Goal: Register for event/course

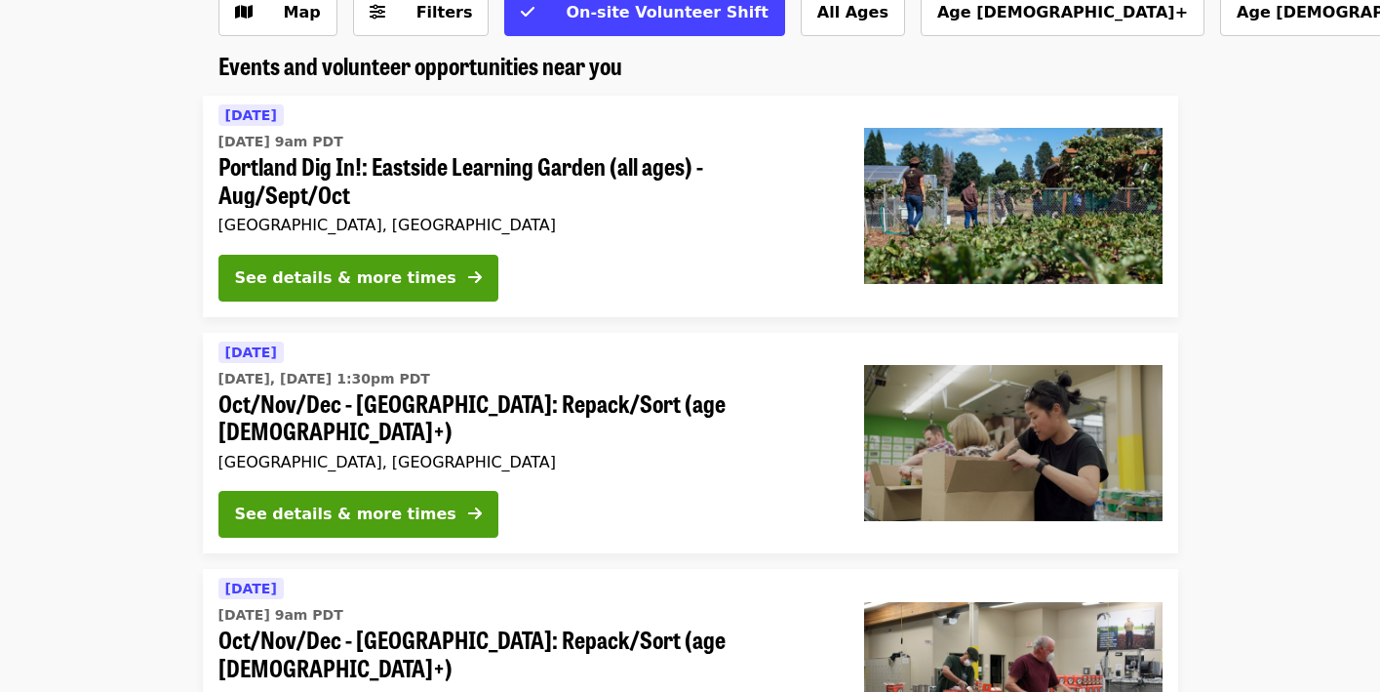
scroll to position [115, 0]
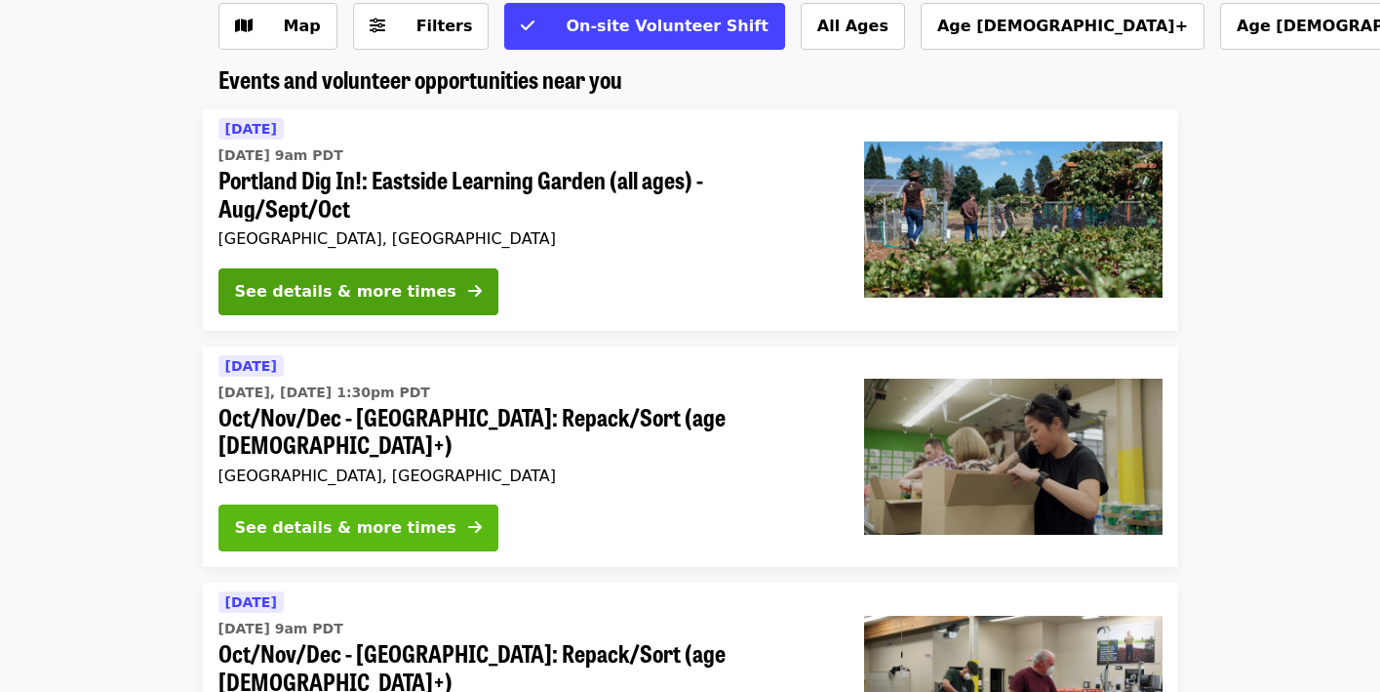
click at [313, 516] on div "See details & more times" at bounding box center [345, 527] width 221 height 23
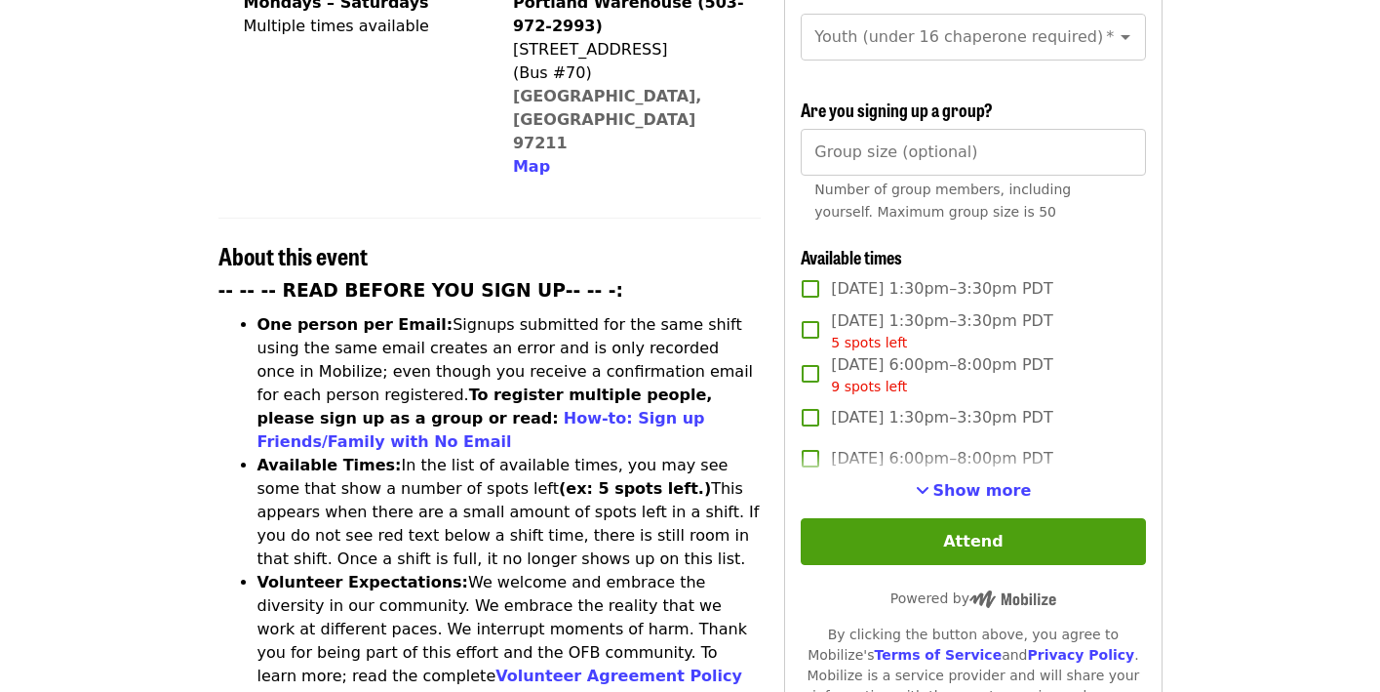
scroll to position [597, 0]
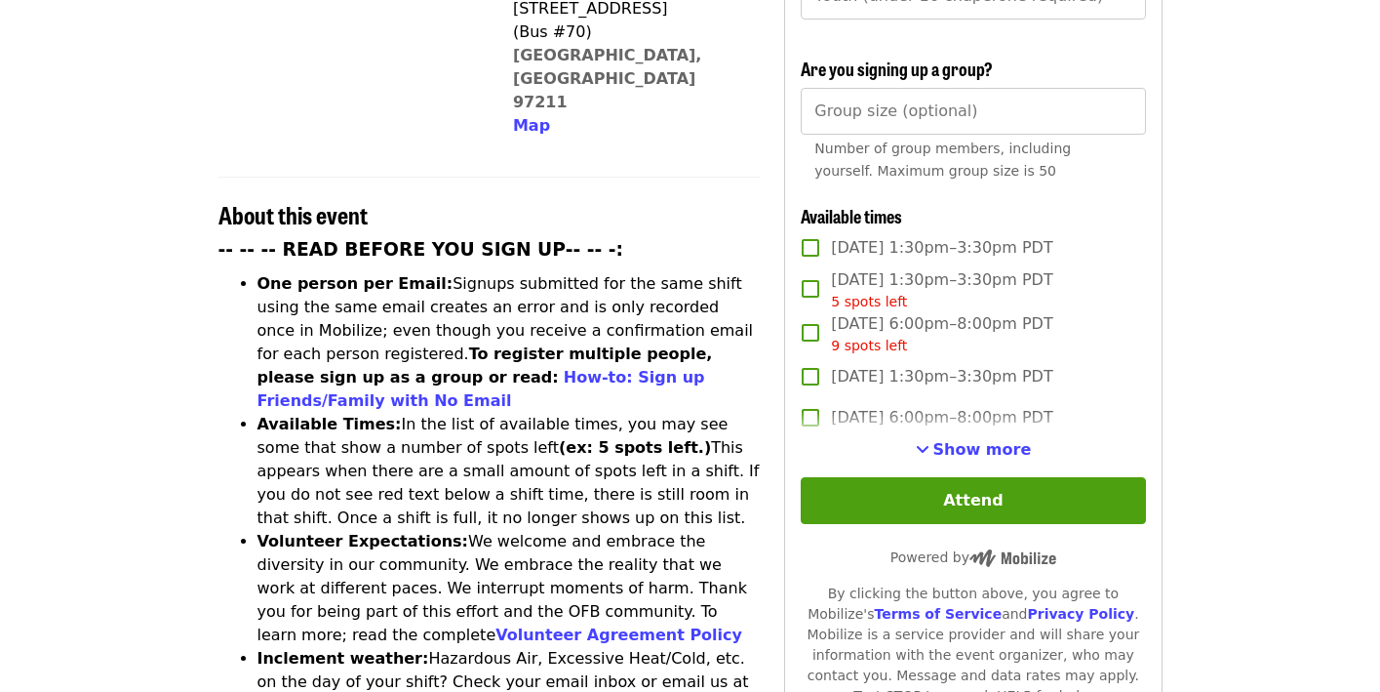
click at [1002, 400] on label "[DATE] 6:00pm–8:00pm PDT" at bounding box center [959, 417] width 339 height 41
click at [976, 397] on label "[DATE] 6:00pm–8:00pm PDT" at bounding box center [959, 417] width 339 height 41
click at [970, 440] on span "Show more" at bounding box center [983, 449] width 99 height 19
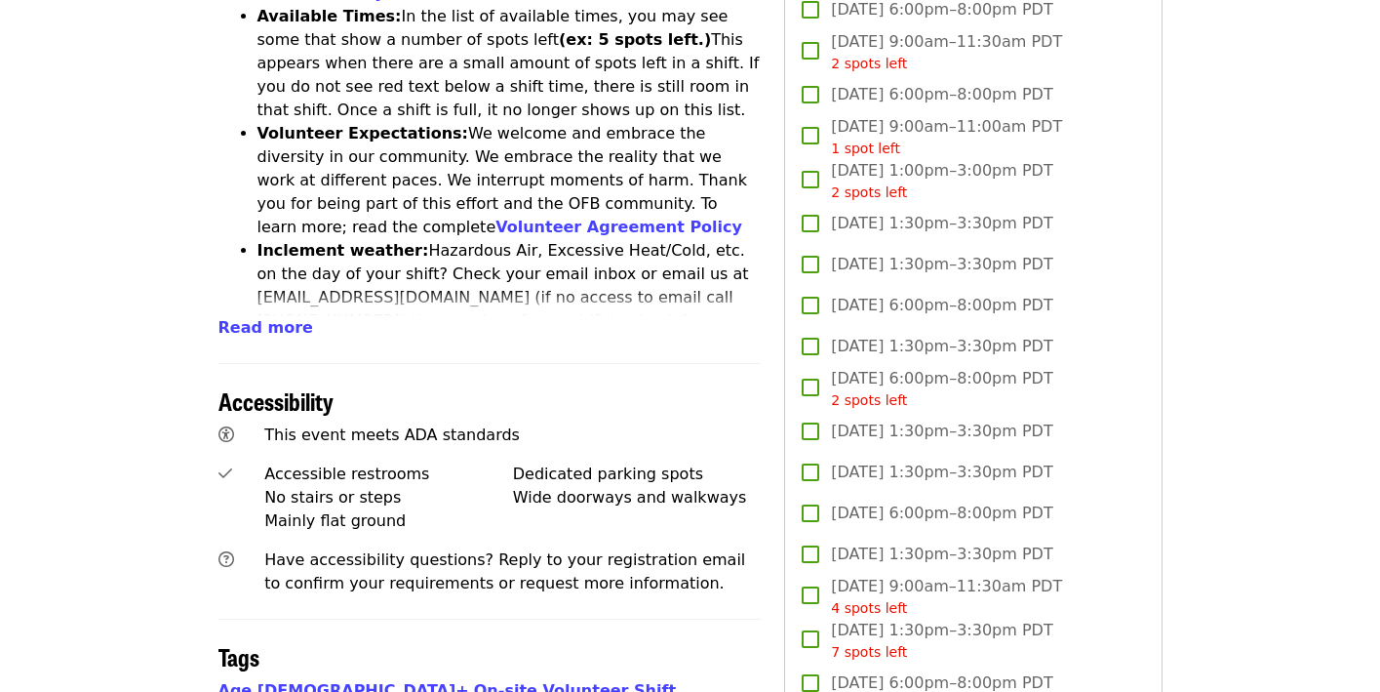
scroll to position [1000, 0]
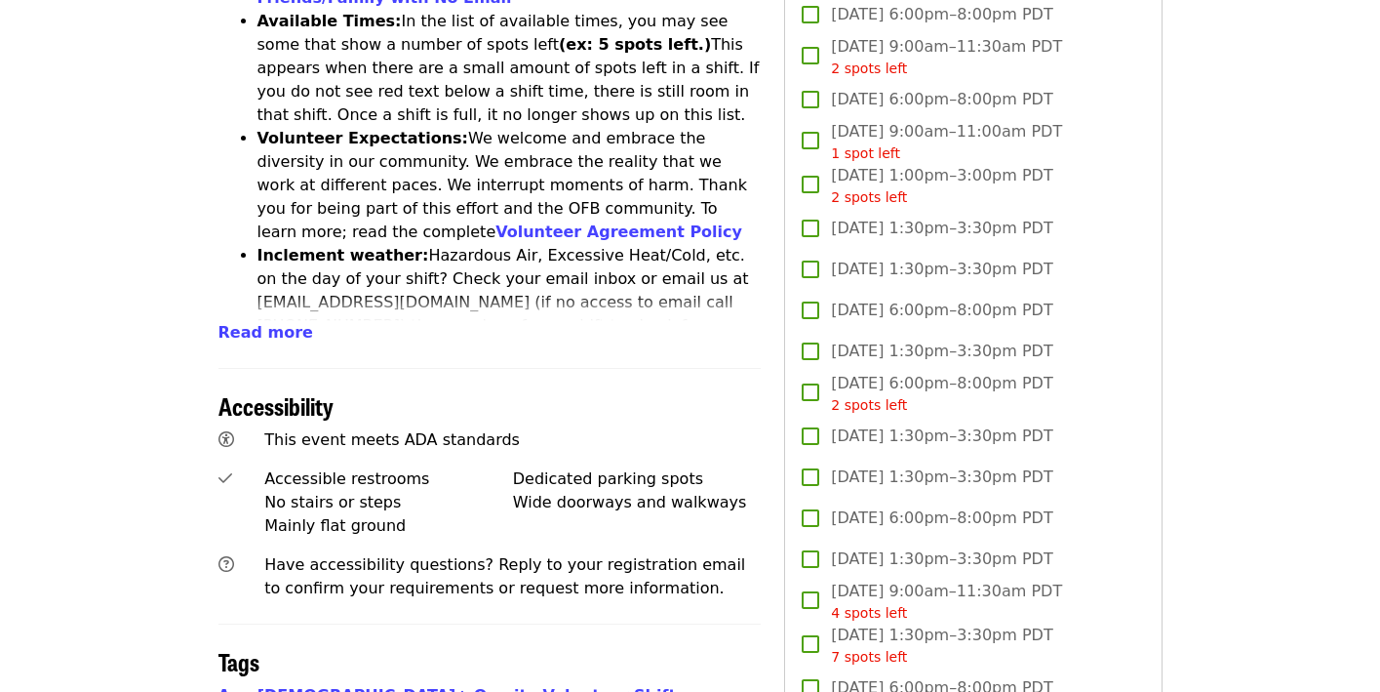
click at [938, 506] on span "[DATE] 6:00pm–8:00pm PDT" at bounding box center [941, 517] width 221 height 23
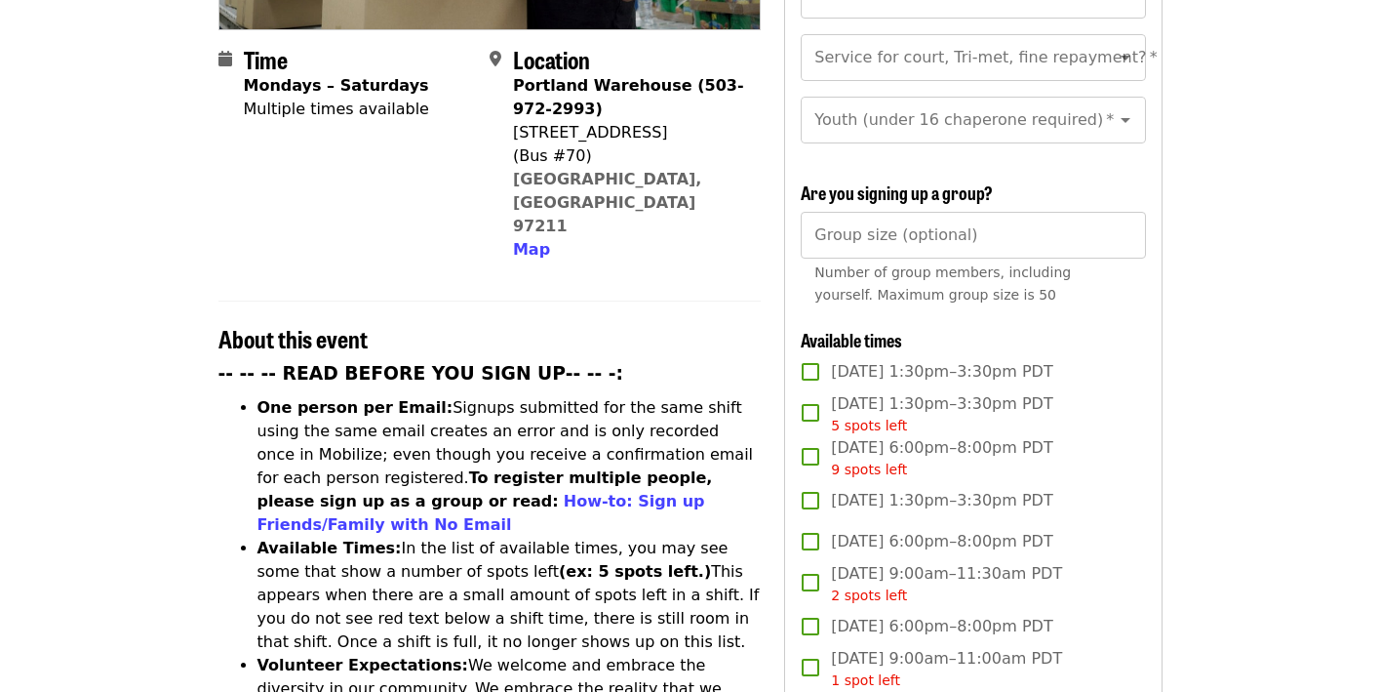
scroll to position [426, 0]
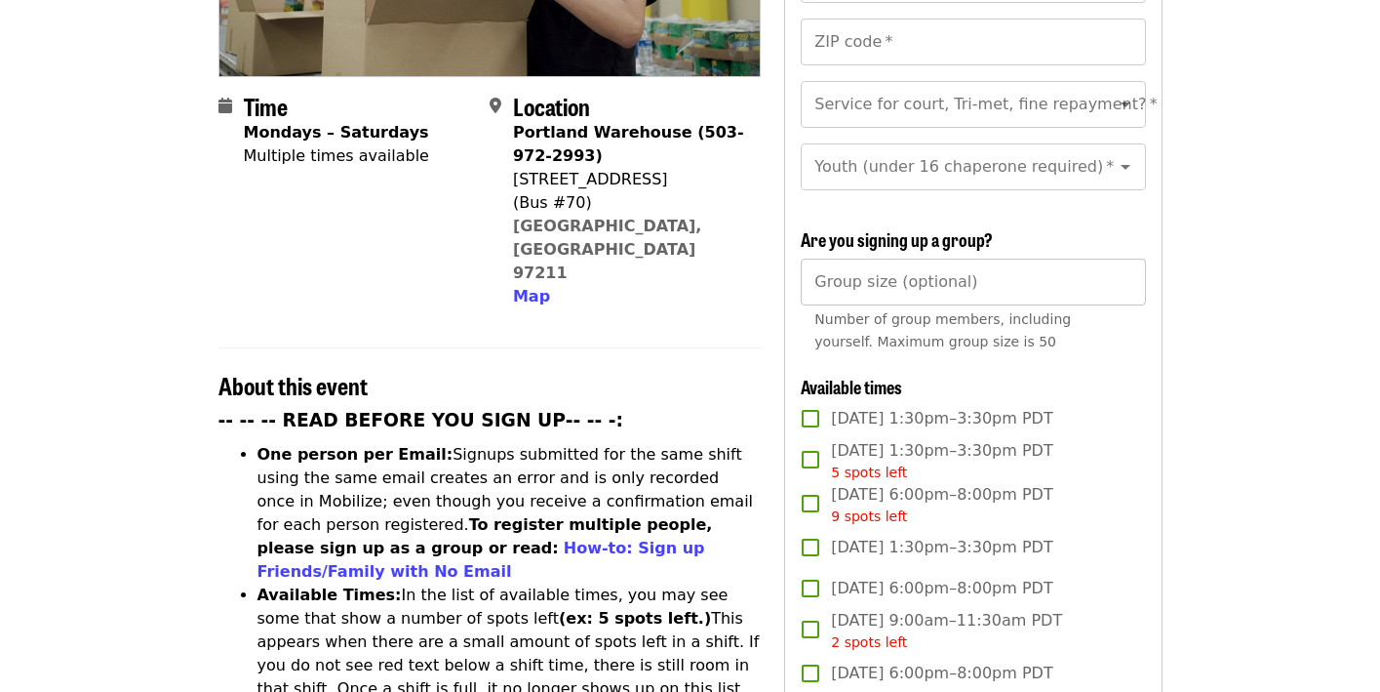
click at [883, 259] on div "Group size (optional) Group size (optional) Number of group members, including …" at bounding box center [973, 310] width 344 height 102
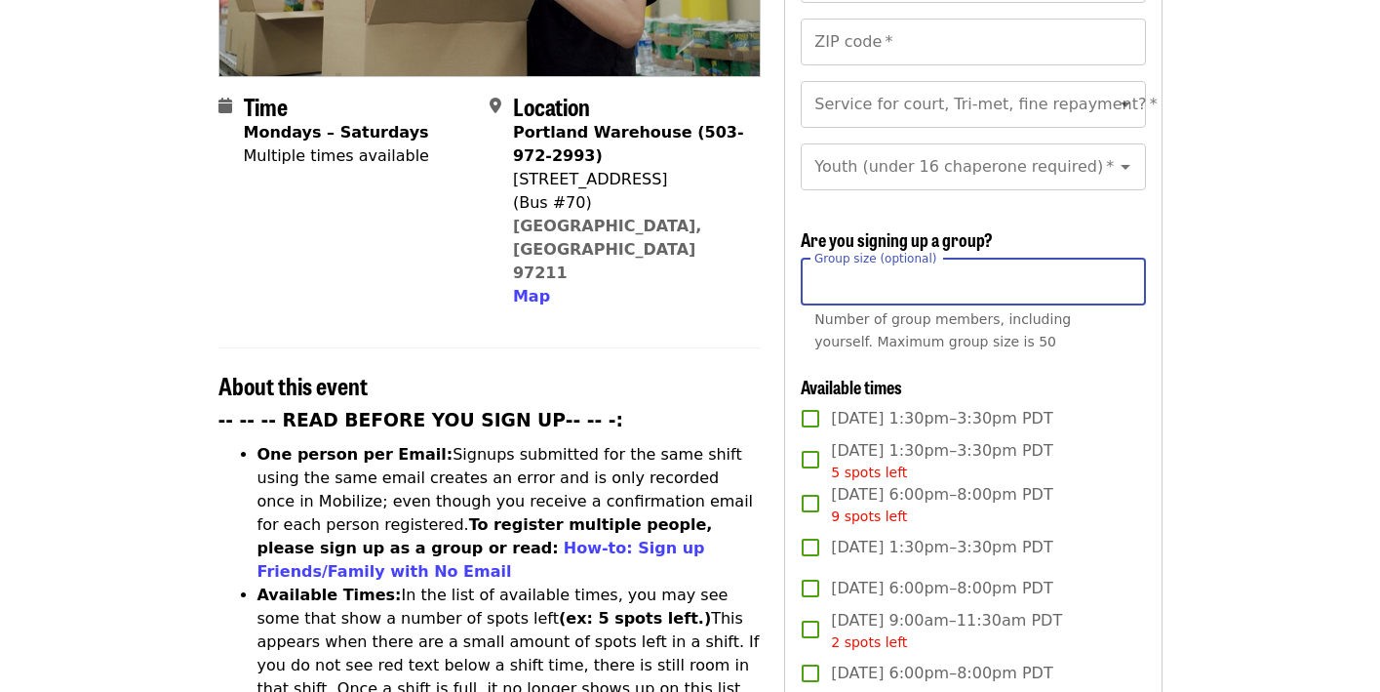
click at [1134, 259] on input "Group size (optional)" at bounding box center [973, 282] width 344 height 47
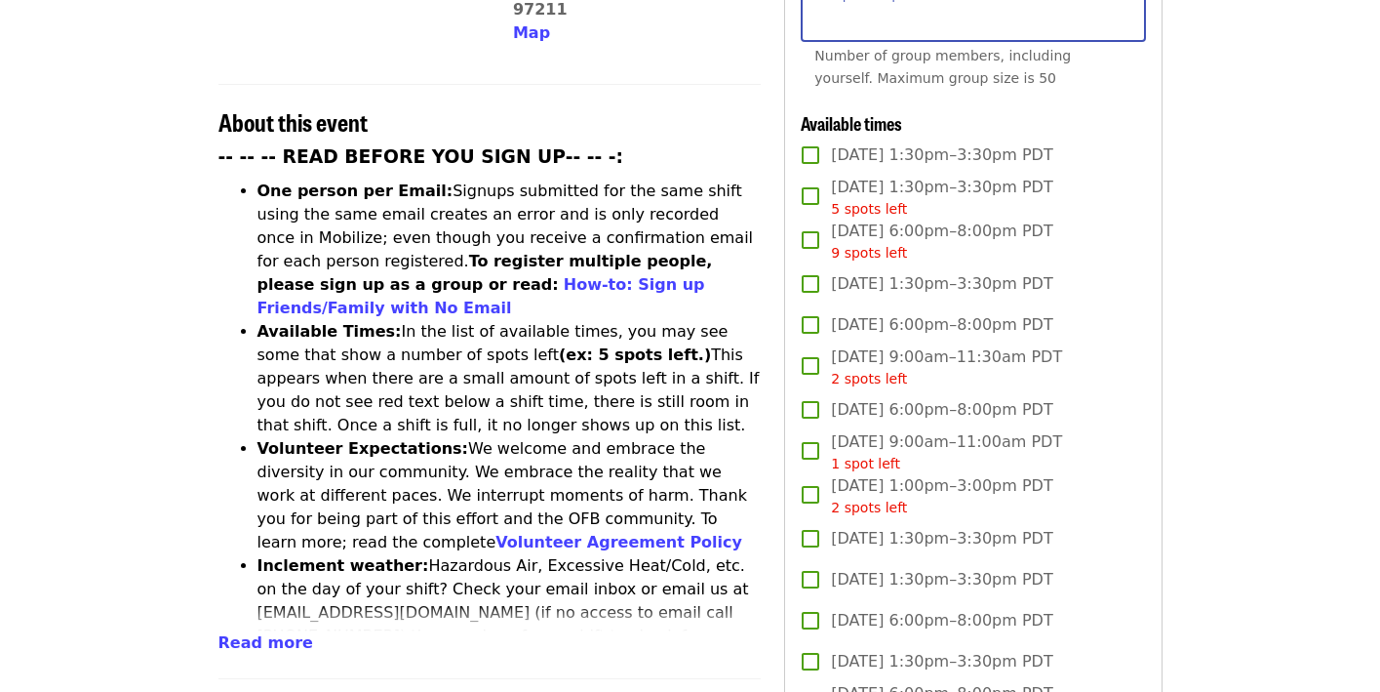
scroll to position [778, 0]
